Goal: Navigation & Orientation: Go to known website

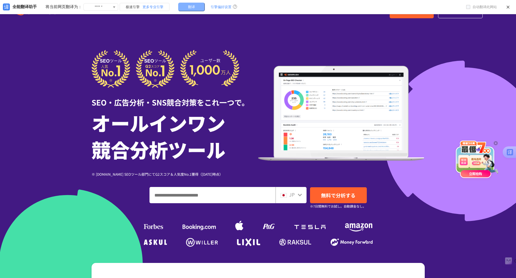
click at [182, 6] on button "翻译" at bounding box center [191, 7] width 27 height 9
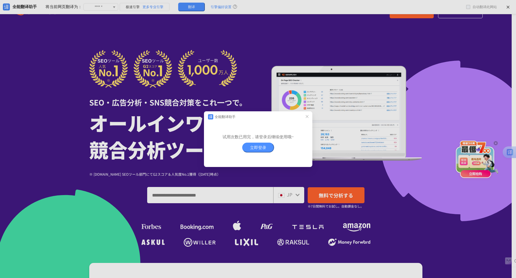
click at [224, 76] on div "全能翻译助手 试用次数已用完，请登录后继续使用哦~ 立即登录" at bounding box center [258, 139] width 516 height 278
click at [305, 119] on header "全能翻译助手" at bounding box center [256, 115] width 104 height 9
click at [307, 117] on icon "el.dialog.close" at bounding box center [307, 116] width 5 height 5
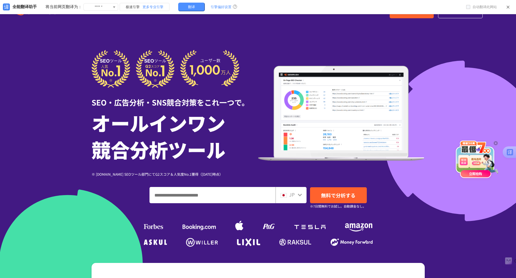
click at [507, 5] on icon at bounding box center [508, 7] width 4 height 4
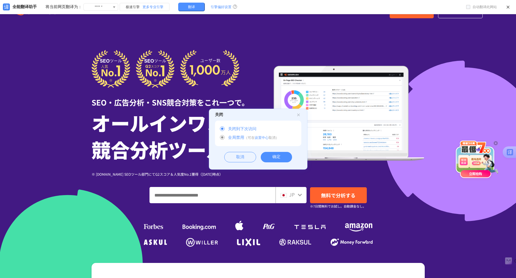
click at [232, 140] on span "全局禁用" at bounding box center [234, 137] width 20 height 4
click at [231, 155] on div "取消" at bounding box center [240, 157] width 32 height 10
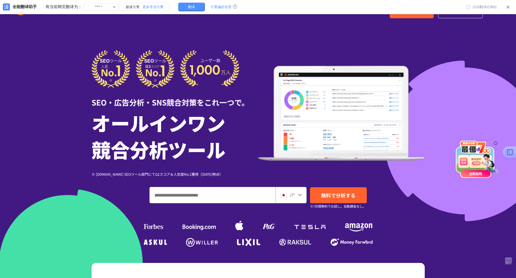
click at [506, 6] on icon at bounding box center [508, 7] width 4 height 4
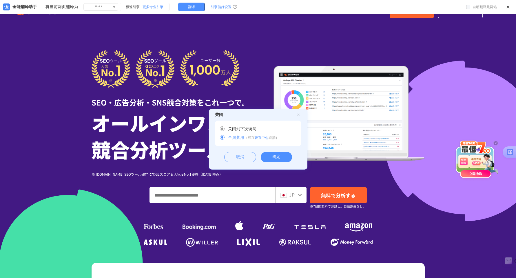
click at [272, 157] on div "确定" at bounding box center [276, 157] width 31 height 10
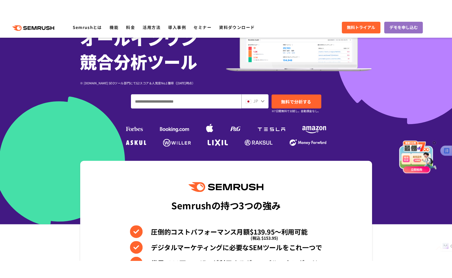
scroll to position [174, 0]
